Goal: Information Seeking & Learning: Understand process/instructions

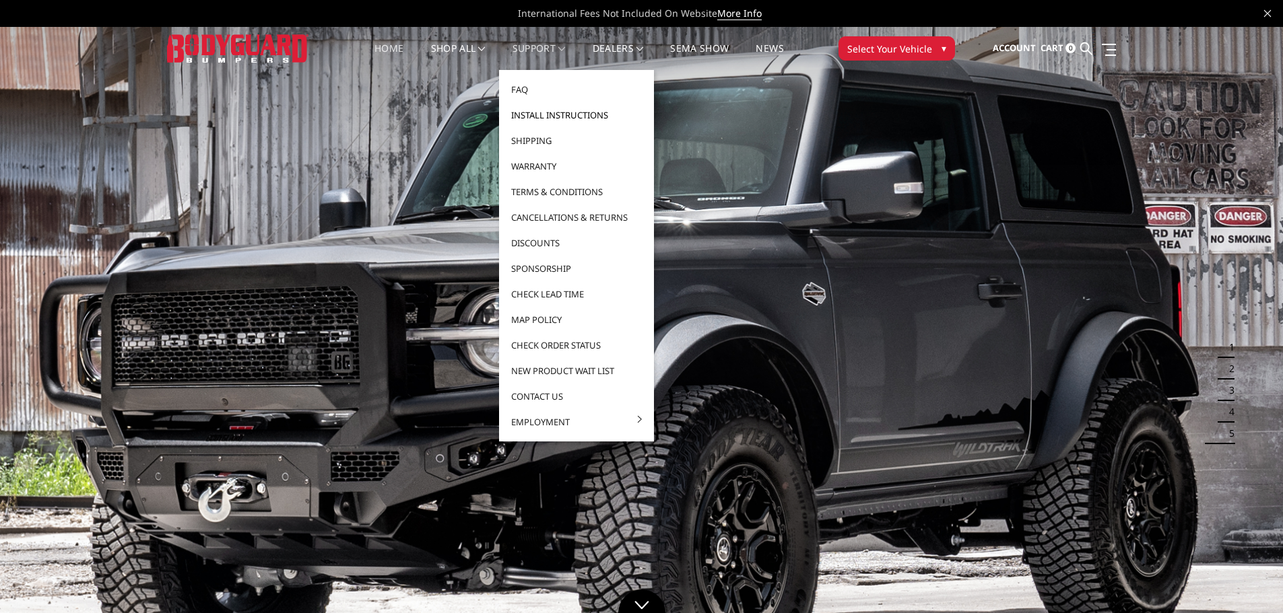
click at [574, 114] on link "Install Instructions" at bounding box center [576, 115] width 144 height 26
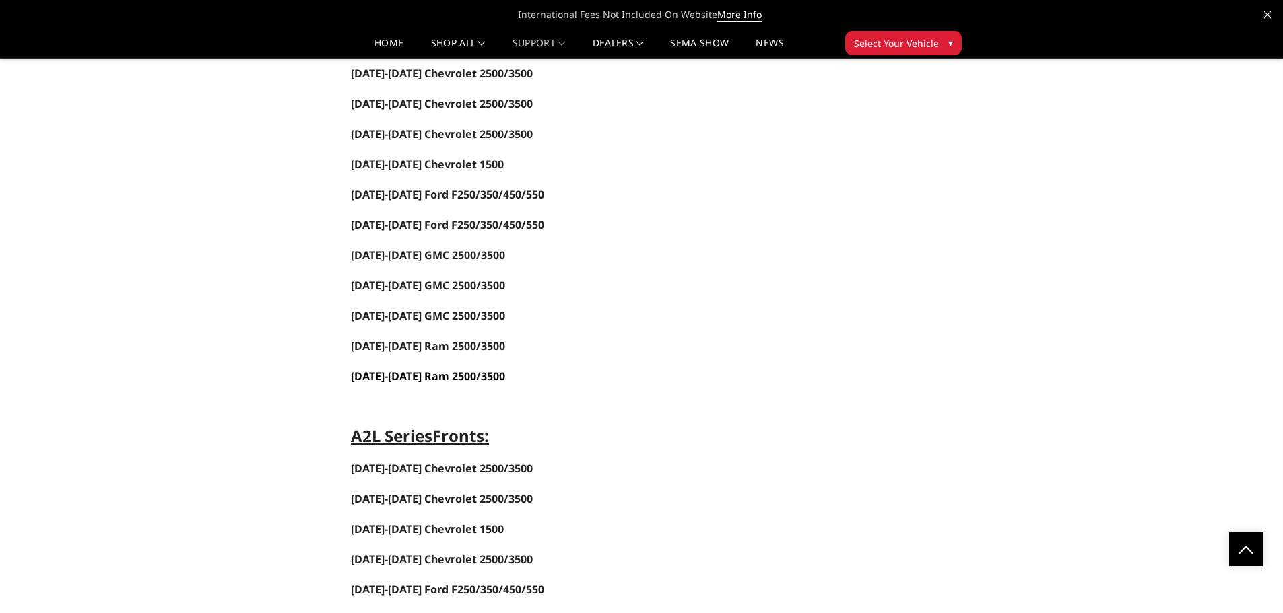
scroll to position [1279, 0]
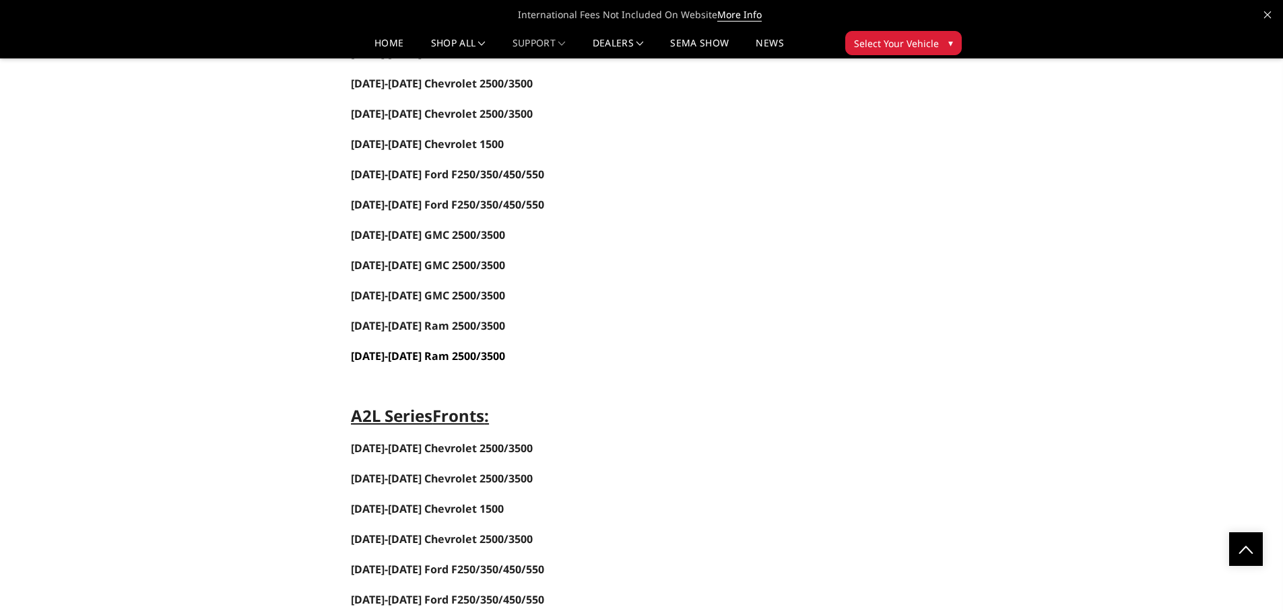
click at [473, 358] on span "[DATE]-[DATE] Ram 2500/3500" at bounding box center [428, 356] width 154 height 15
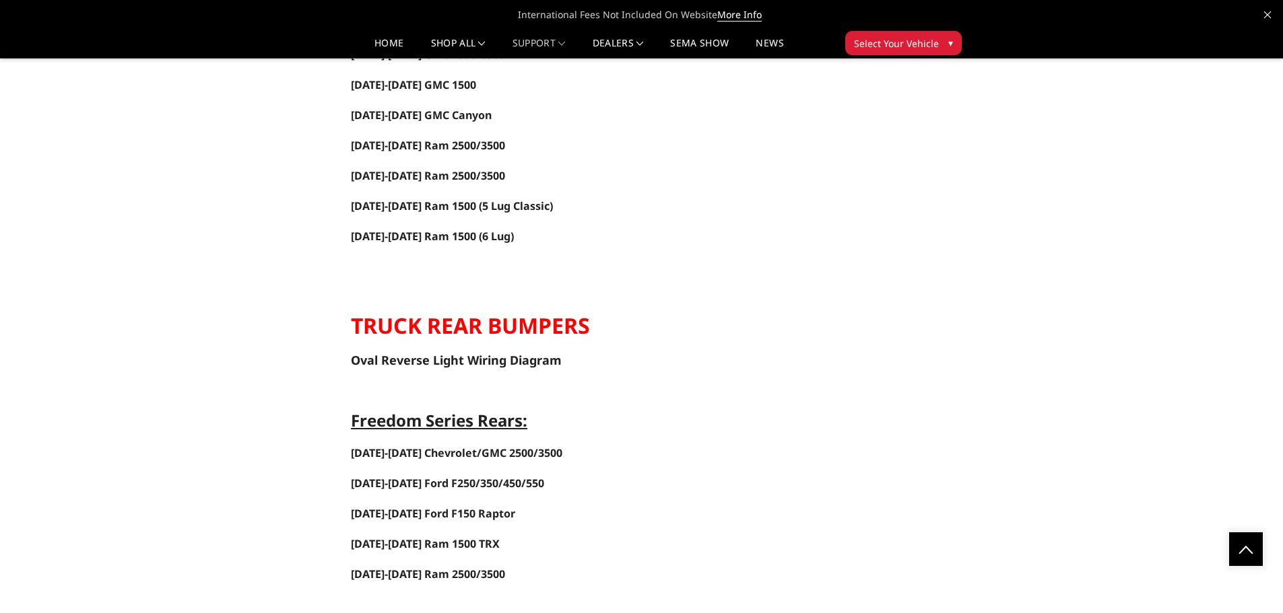
scroll to position [1818, 0]
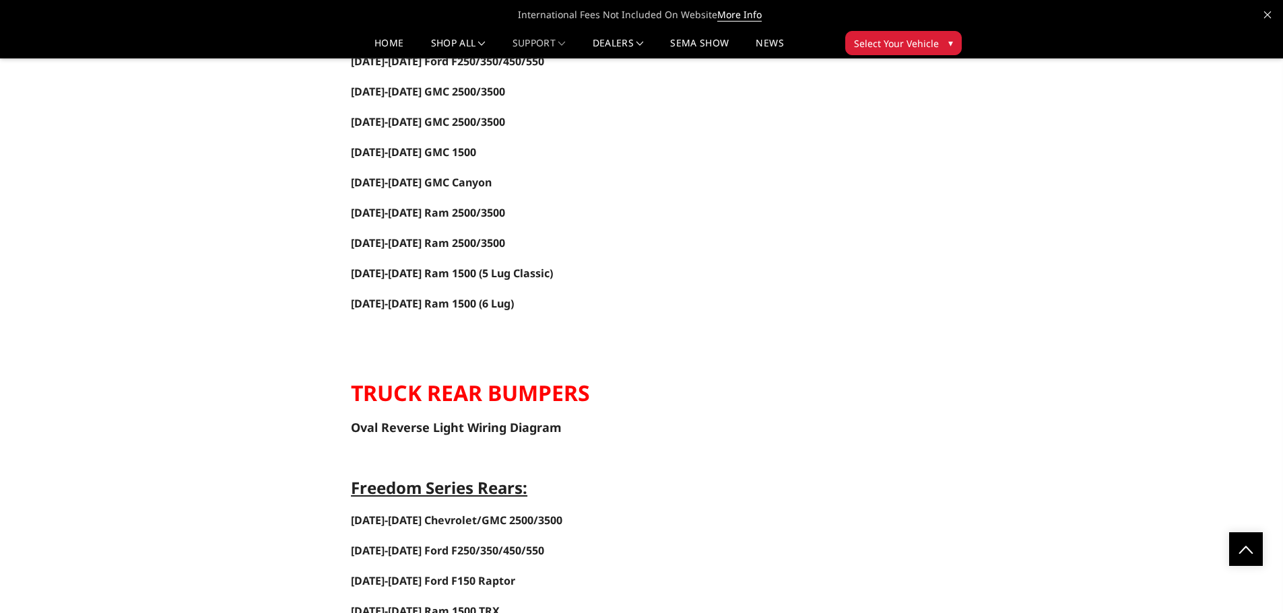
click at [616, 327] on p at bounding box center [724, 334] width 746 height 16
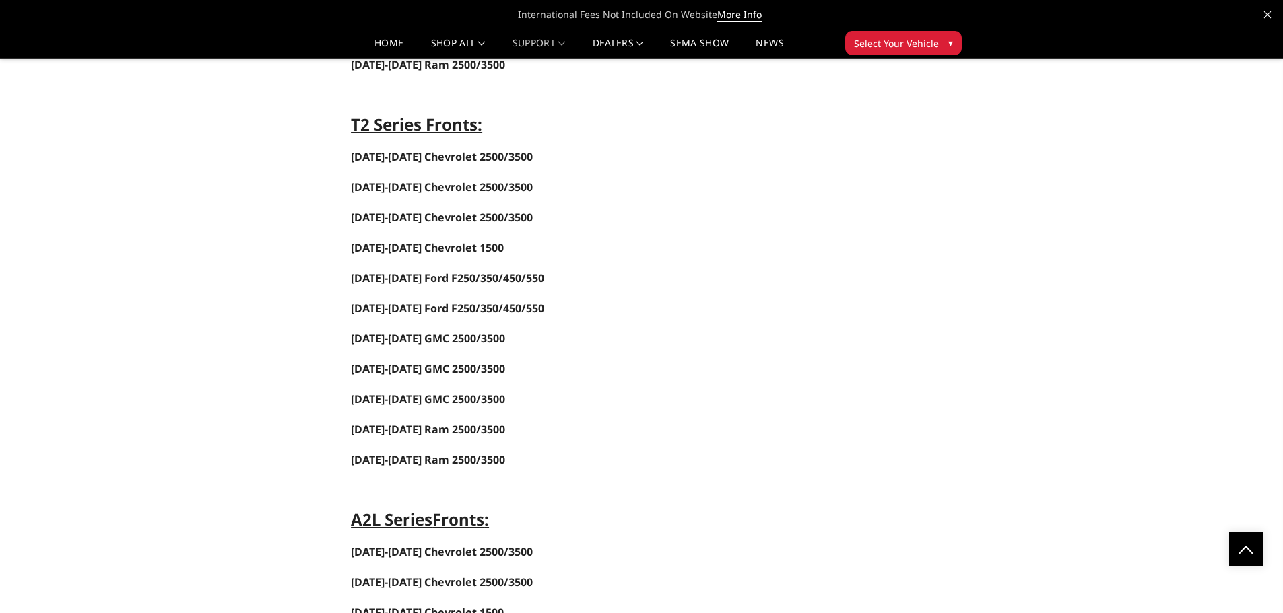
scroll to position [1145, 0]
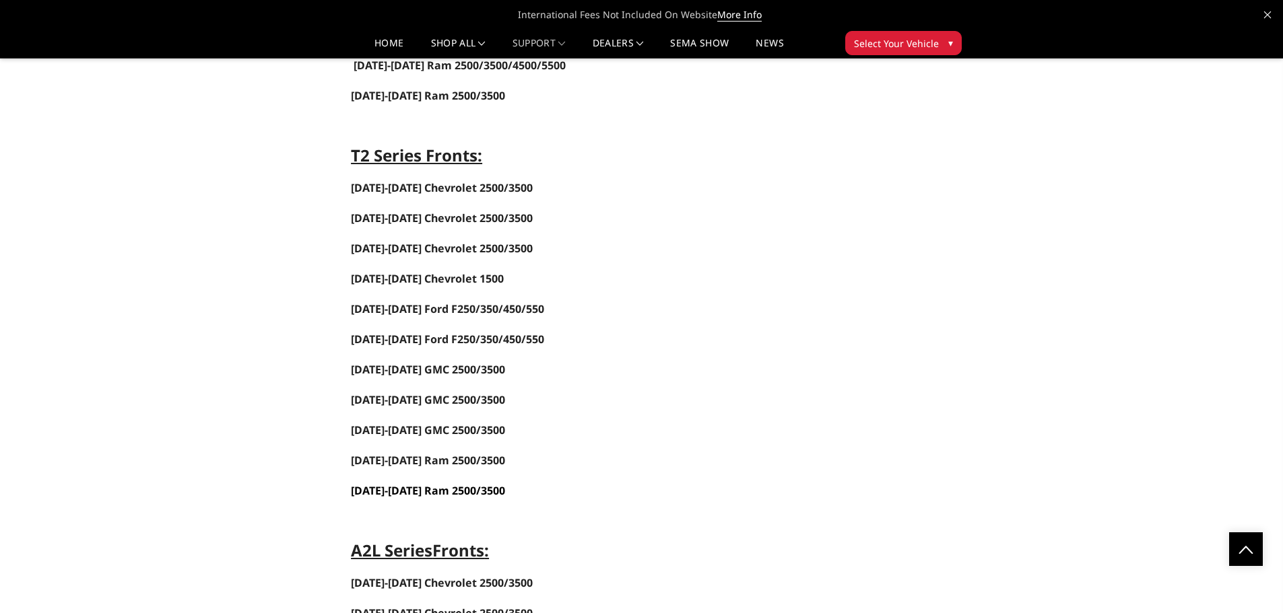
click at [468, 493] on span "[DATE]-[DATE] Ram 2500/3500" at bounding box center [428, 490] width 154 height 15
